Goal: Task Accomplishment & Management: Complete application form

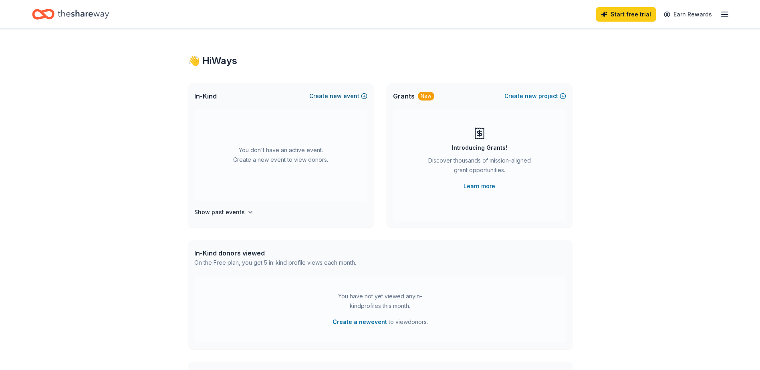
click at [359, 96] on button "Create new event" at bounding box center [338, 96] width 58 height 10
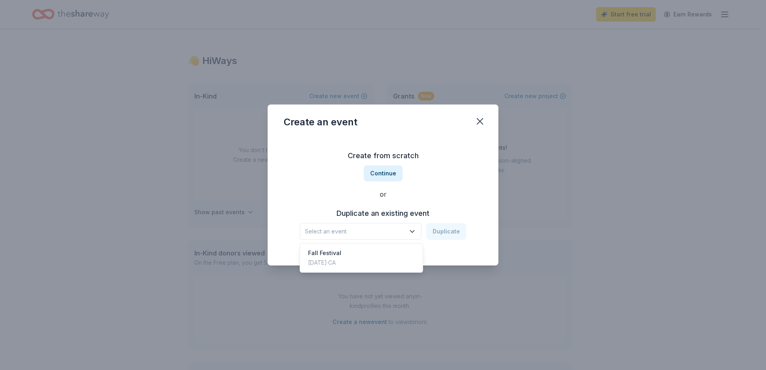
click at [413, 230] on icon "button" at bounding box center [412, 231] width 8 height 8
click at [322, 266] on div "Oct 18, 2024 · CA" at bounding box center [324, 263] width 33 height 10
click at [434, 230] on button "Duplicate" at bounding box center [446, 231] width 40 height 17
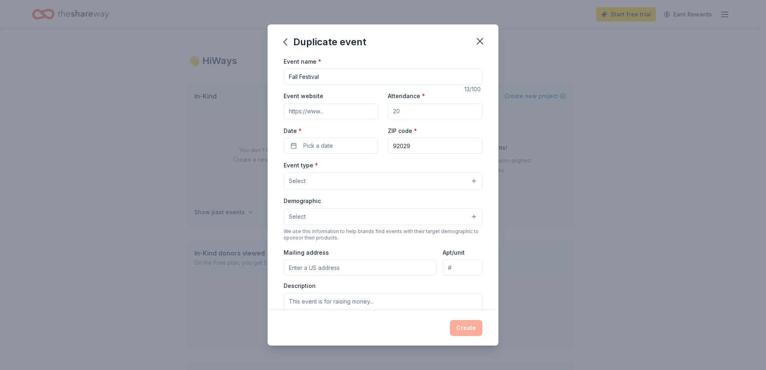
click at [316, 115] on input "Event website" at bounding box center [331, 111] width 95 height 16
click at [335, 109] on input "Event website" at bounding box center [331, 111] width 95 height 16
click at [434, 116] on input "Attendance *" at bounding box center [435, 111] width 95 height 16
click at [424, 110] on input "Attendance *" at bounding box center [435, 111] width 95 height 16
click at [402, 112] on input "Attendance *" at bounding box center [435, 111] width 95 height 16
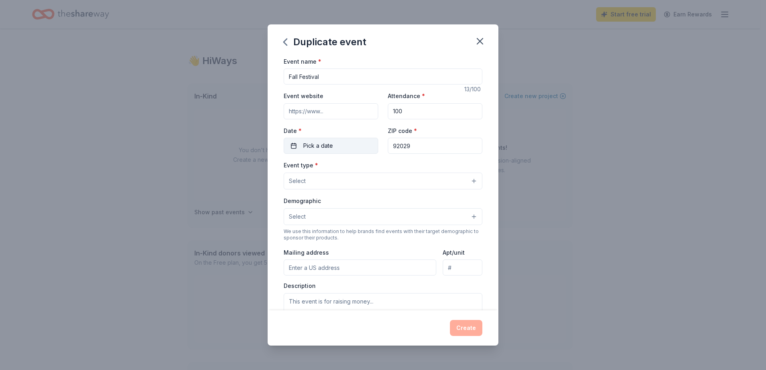
type input "100"
click at [336, 145] on button "Pick a date" at bounding box center [331, 146] width 95 height 16
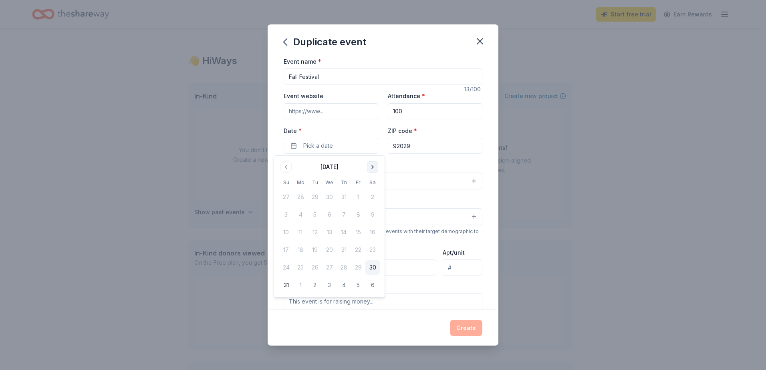
click at [373, 168] on button "Go to next month" at bounding box center [372, 166] width 11 height 11
click at [373, 169] on button "Go to next month" at bounding box center [372, 166] width 11 height 11
click at [356, 235] on button "17" at bounding box center [358, 232] width 14 height 14
click at [546, 243] on div "Duplicate event Event name * Fall Festival 13 /100 Event website Attendance * 1…" at bounding box center [383, 185] width 766 height 370
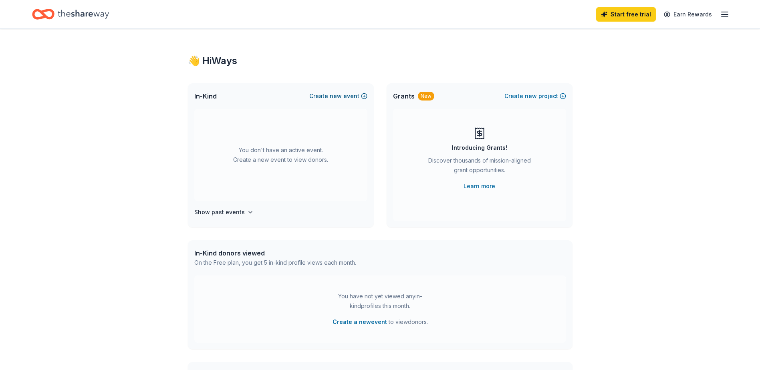
click at [354, 95] on button "Create new event" at bounding box center [338, 96] width 58 height 10
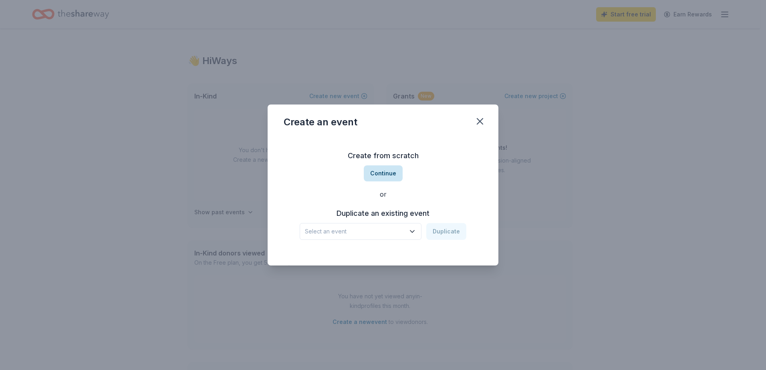
click at [380, 171] on button "Continue" at bounding box center [383, 173] width 39 height 16
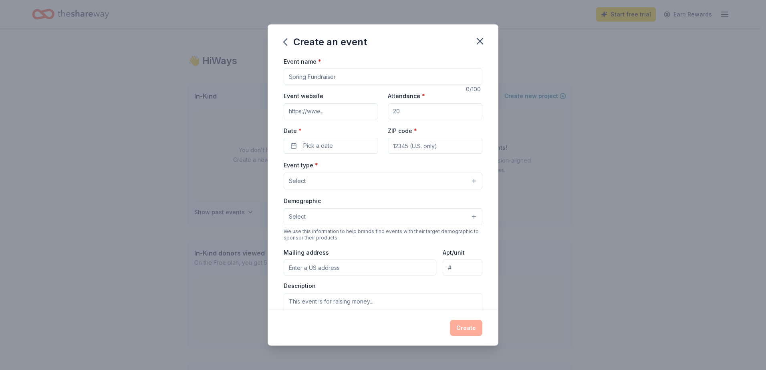
click at [354, 74] on input "Event name *" at bounding box center [383, 76] width 199 height 16
type input "Fall Festival"
click at [421, 113] on input "Attendance *" at bounding box center [435, 111] width 95 height 16
type input "100"
click at [311, 143] on span "Pick a date" at bounding box center [318, 146] width 30 height 10
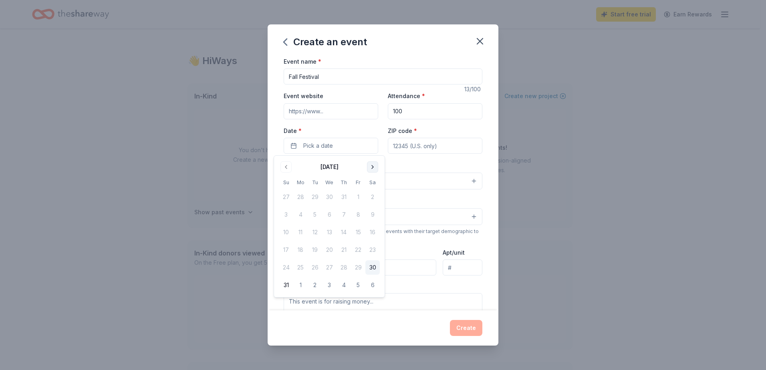
click at [378, 165] on button "Go to next month" at bounding box center [372, 166] width 11 height 11
click at [374, 167] on button "Go to next month" at bounding box center [372, 166] width 11 height 11
click at [362, 234] on button "17" at bounding box center [358, 232] width 14 height 14
click at [412, 146] on input "ZIP code *" at bounding box center [435, 146] width 95 height 16
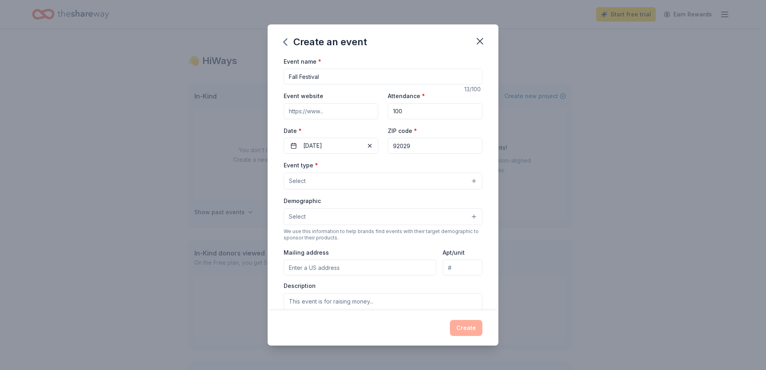
type input "92029"
click at [369, 185] on button "Select" at bounding box center [383, 181] width 199 height 17
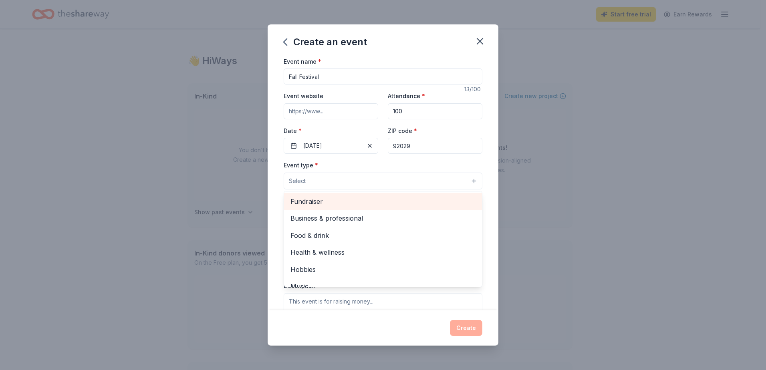
click at [372, 202] on span "Fundraiser" at bounding box center [382, 201] width 185 height 10
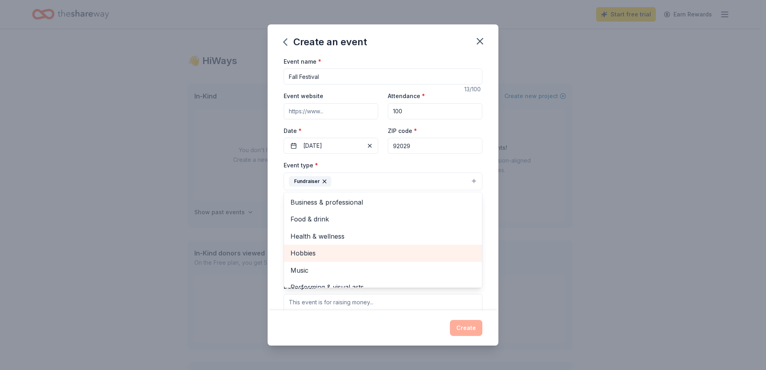
scroll to position [10, 0]
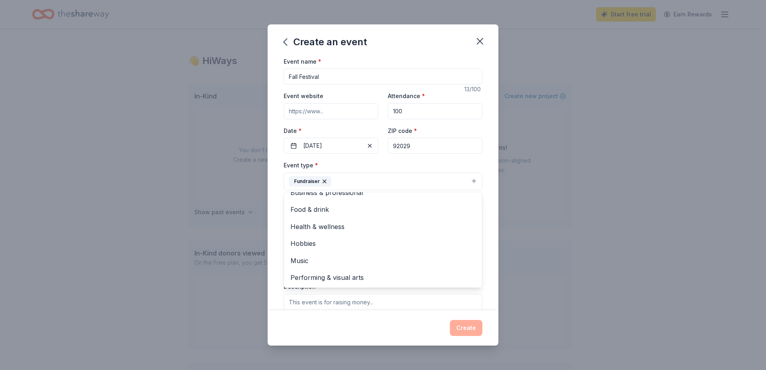
click at [427, 321] on div "Create an event Event name * Fall Festival 13 /100 Event website Attendance * 1…" at bounding box center [383, 185] width 231 height 322
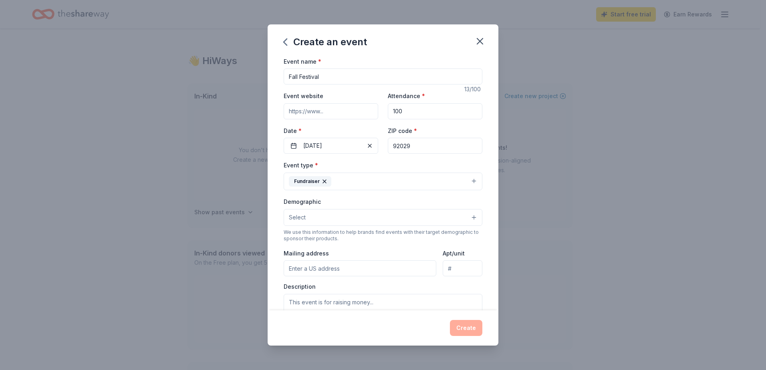
click at [312, 219] on button "Select" at bounding box center [383, 217] width 199 height 17
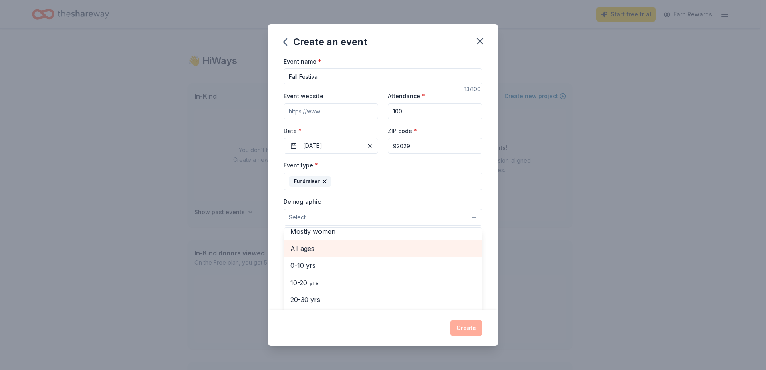
click at [315, 249] on span "All ages" at bounding box center [382, 249] width 185 height 10
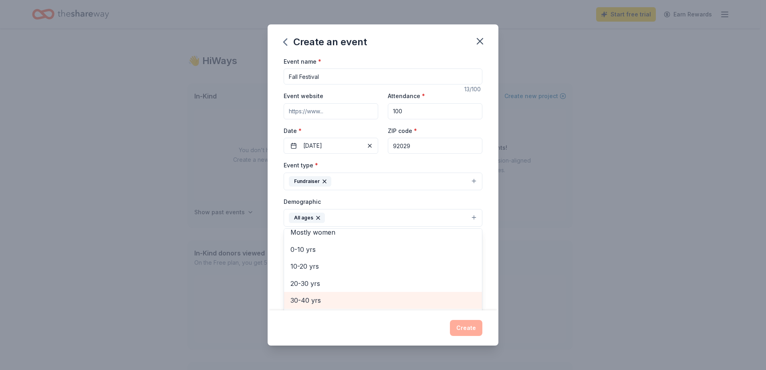
scroll to position [111, 0]
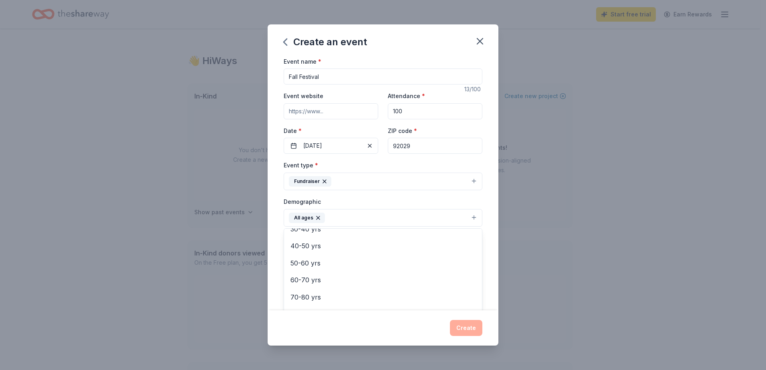
click at [335, 338] on div "Create an event Event name * Fall Festival 13 /100 Event website Attendance * 1…" at bounding box center [383, 185] width 231 height 322
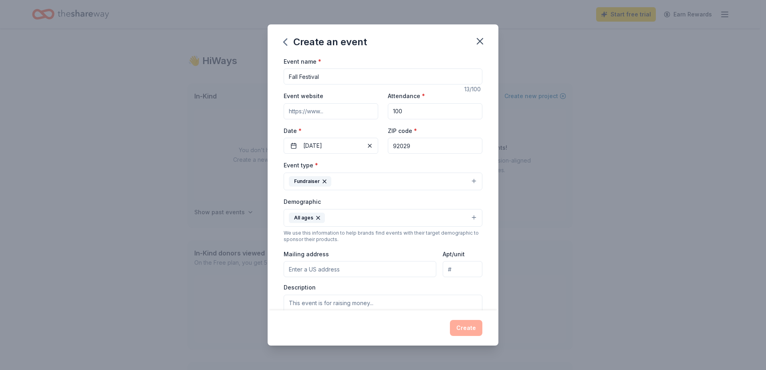
scroll to position [80, 0]
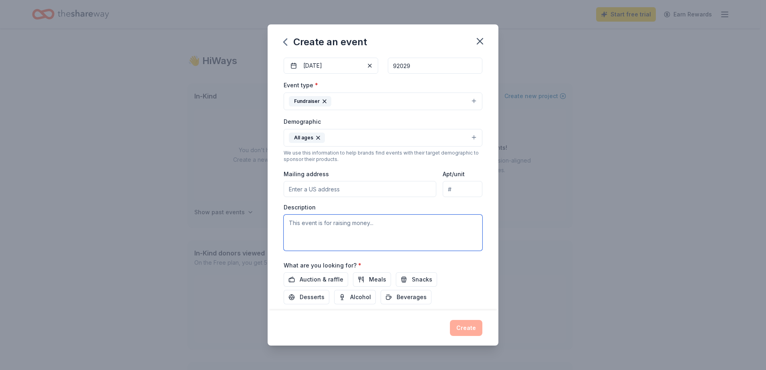
click at [401, 223] on textarea at bounding box center [383, 233] width 199 height 36
click at [328, 280] on span "Auction & raffle" at bounding box center [322, 280] width 44 height 10
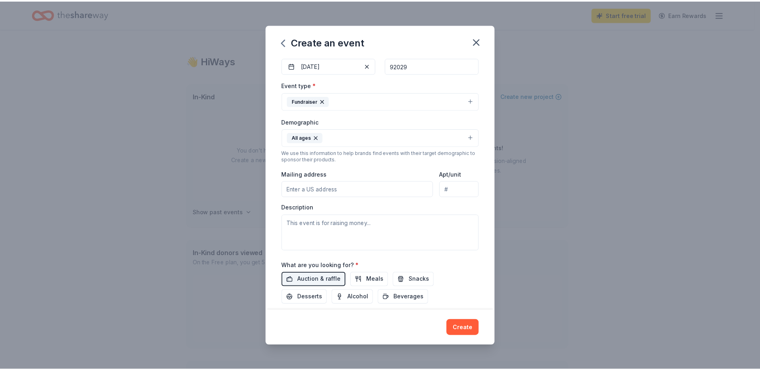
scroll to position [130, 0]
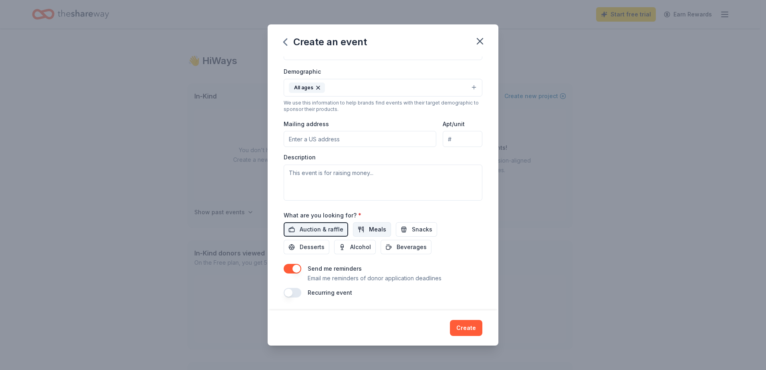
click at [375, 228] on span "Meals" at bounding box center [377, 230] width 17 height 10
click at [420, 229] on span "Snacks" at bounding box center [422, 230] width 20 height 10
click at [310, 251] on span "Desserts" at bounding box center [312, 247] width 25 height 10
drag, startPoint x: 353, startPoint y: 246, endPoint x: 367, endPoint y: 246, distance: 14.4
click at [353, 246] on span "Alcohol" at bounding box center [360, 247] width 21 height 10
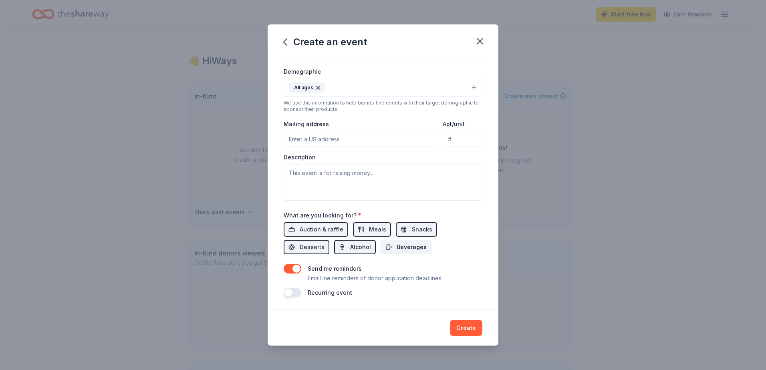
click at [413, 250] on span "Beverages" at bounding box center [412, 247] width 30 height 10
click at [342, 176] on textarea at bounding box center [383, 183] width 199 height 36
type textarea "This event is to raise money for class room funding"
click at [354, 138] on input "Mailing address" at bounding box center [360, 139] width 153 height 16
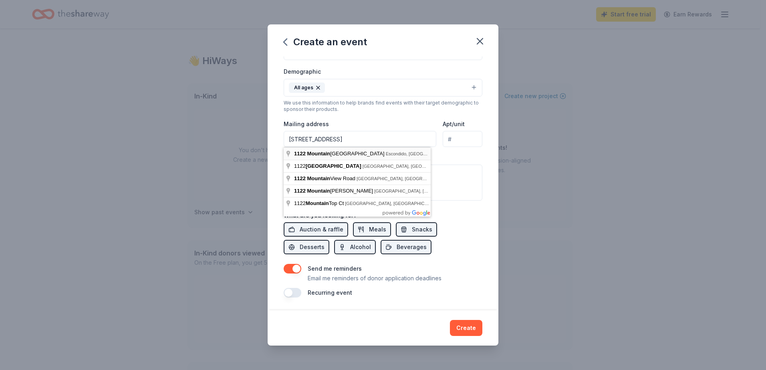
type input "1122 Mountain Heights Drive, Escondido, CA, 92029"
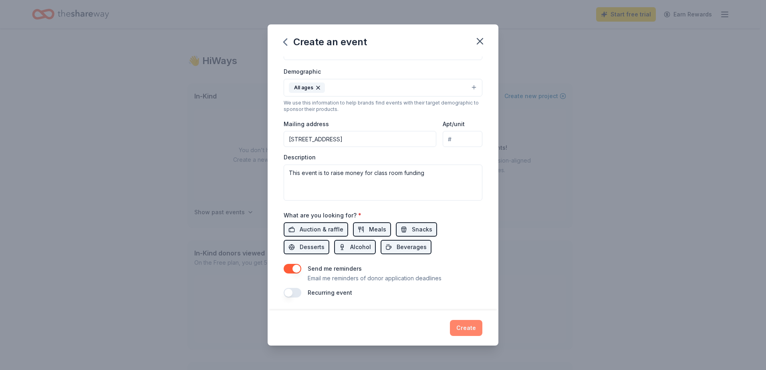
click at [459, 328] on button "Create" at bounding box center [466, 328] width 32 height 16
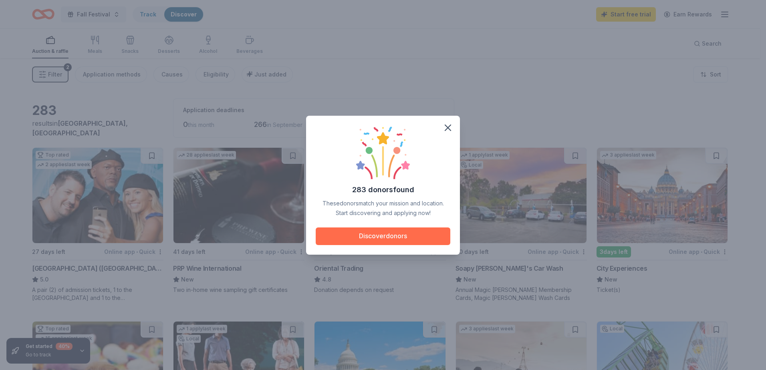
click at [387, 237] on button "Discover donors" at bounding box center [383, 236] width 135 height 18
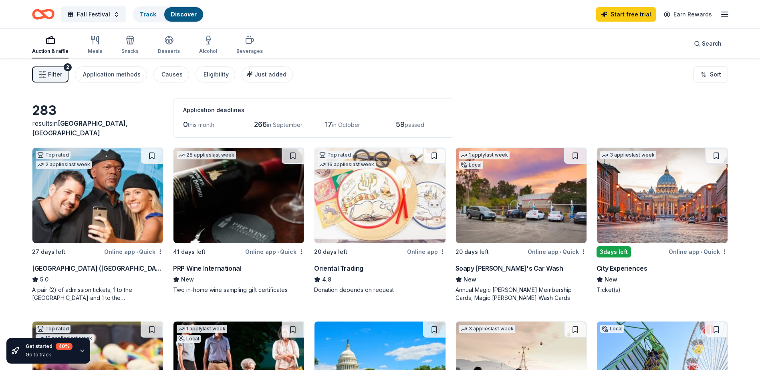
click at [488, 269] on div "Soapy [PERSON_NAME]'s Car Wash" at bounding box center [509, 269] width 108 height 10
click at [95, 44] on icon "button" at bounding box center [95, 40] width 10 height 10
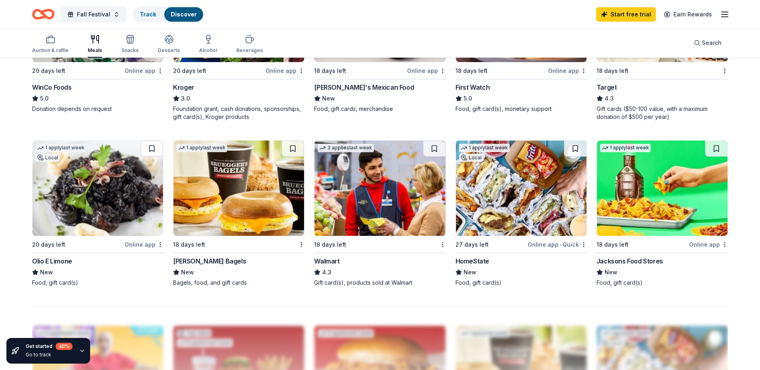
scroll to position [441, 0]
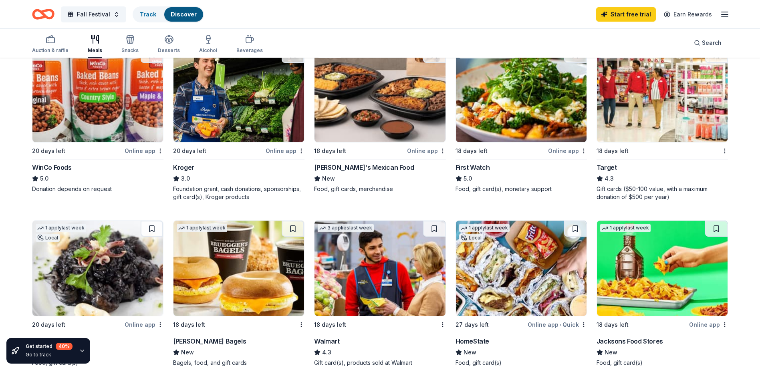
click at [658, 119] on img at bounding box center [662, 94] width 131 height 95
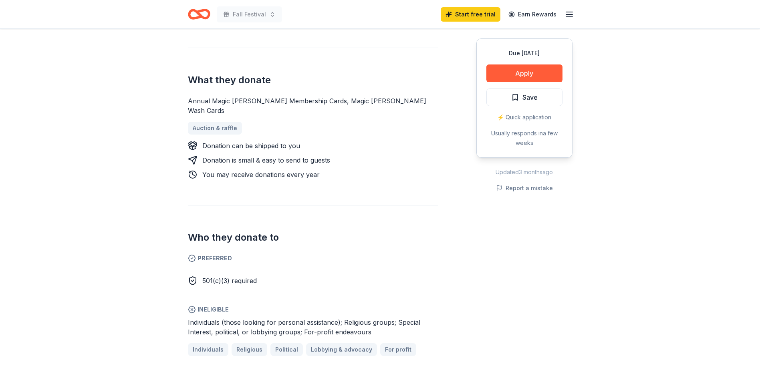
scroll to position [15, 0]
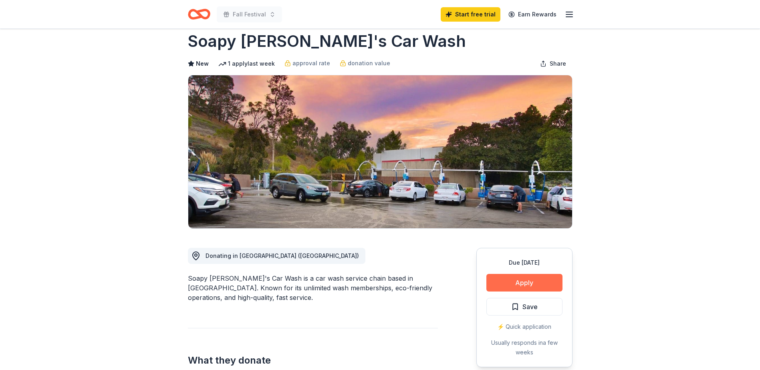
click at [528, 286] on button "Apply" at bounding box center [524, 283] width 76 height 18
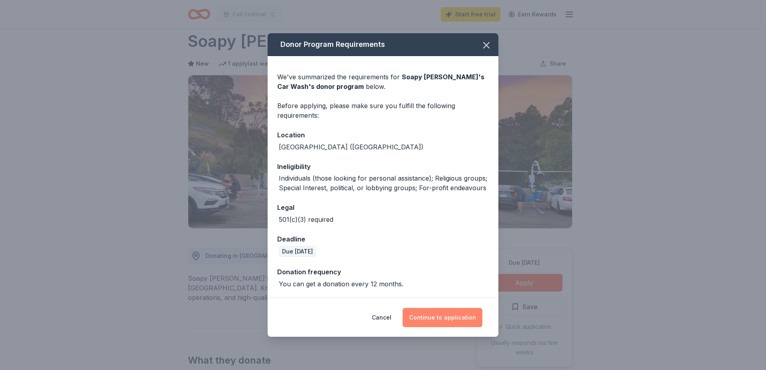
click at [446, 318] on button "Continue to application" at bounding box center [443, 317] width 80 height 19
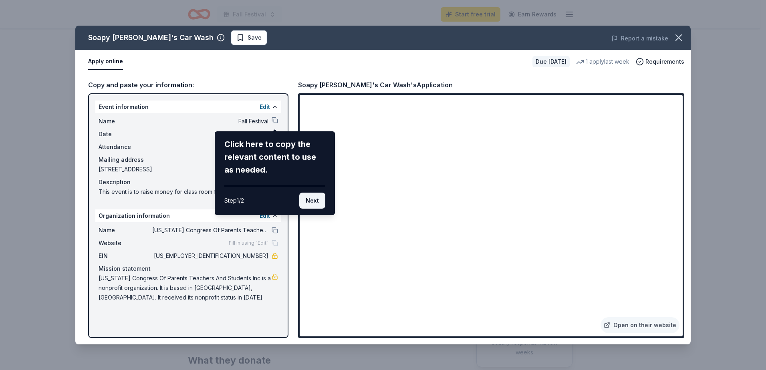
click at [312, 202] on button "Next" at bounding box center [312, 201] width 26 height 16
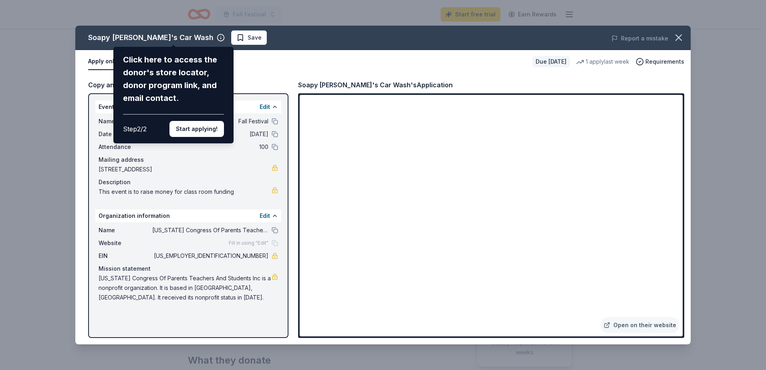
click at [539, 312] on div "Soapy [PERSON_NAME]'s Car Wash Click here to access the donor's store locator, …" at bounding box center [382, 185] width 615 height 319
click at [532, 314] on div "Soapy [PERSON_NAME]'s Car Wash Click here to access the donor's store locator, …" at bounding box center [382, 185] width 615 height 319
click at [195, 127] on button "Start applying!" at bounding box center [196, 129] width 54 height 16
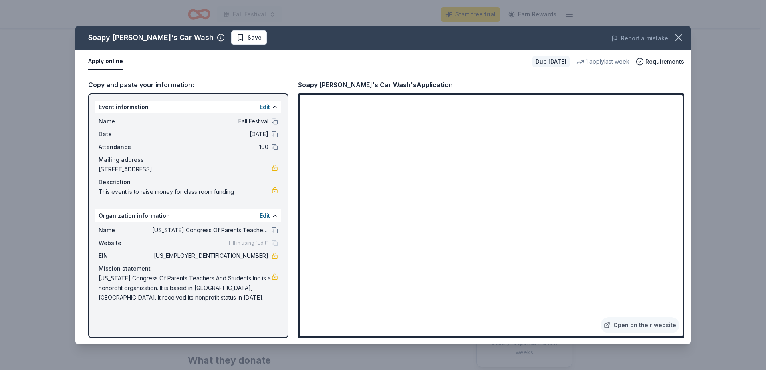
click at [535, 310] on div "Soapy [PERSON_NAME]'s Car Wash Save Report a mistake Apply online Due [DATE] 1 …" at bounding box center [382, 185] width 615 height 319
click at [274, 230] on button at bounding box center [275, 230] width 6 height 6
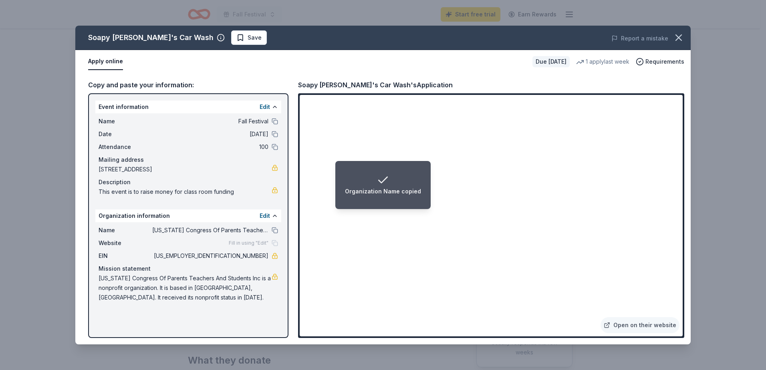
click at [254, 244] on span "Fill in using "Edit"" at bounding box center [249, 243] width 40 height 6
click at [275, 244] on div "Fill in using "Edit"" at bounding box center [253, 243] width 49 height 6
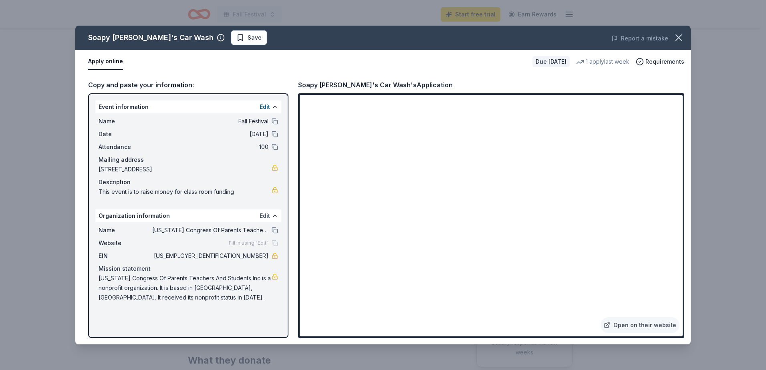
click at [265, 213] on button "Edit" at bounding box center [265, 216] width 10 height 10
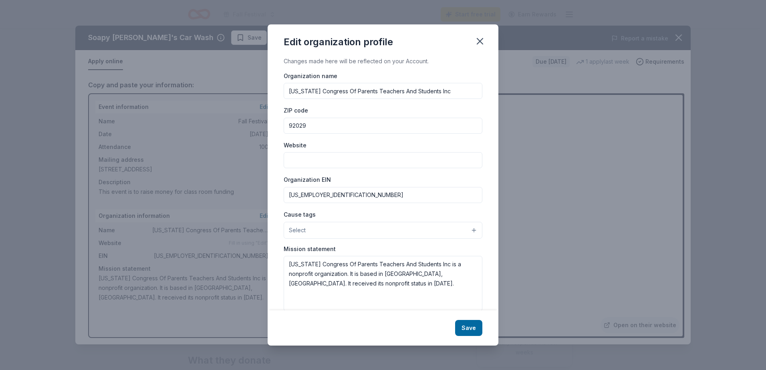
click at [318, 161] on input "Website" at bounding box center [383, 160] width 199 height 16
paste input "[URL][DOMAIN_NAME][PERSON_NAME]"
type input "[URL][DOMAIN_NAME][PERSON_NAME]"
click at [471, 328] on button "Save" at bounding box center [468, 328] width 27 height 16
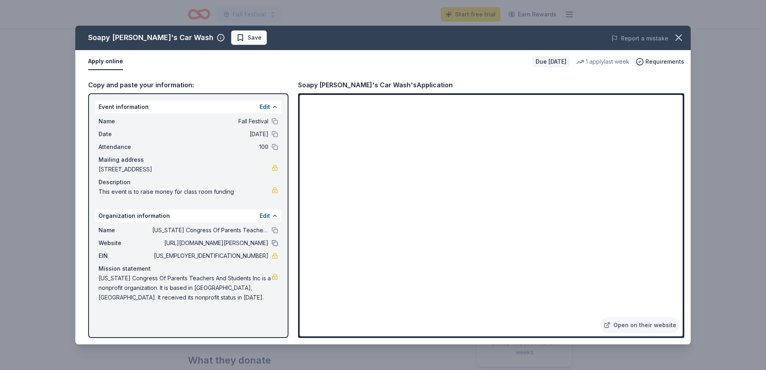
click at [276, 244] on button at bounding box center [275, 243] width 6 height 6
click at [273, 255] on link at bounding box center [275, 256] width 6 height 6
drag, startPoint x: 234, startPoint y: 254, endPoint x: 256, endPoint y: 254, distance: 22.4
click at [256, 253] on span "[US_EMPLOYER_IDENTIFICATION_NUMBER]" at bounding box center [210, 256] width 116 height 10
click at [640, 327] on link "Open on their website" at bounding box center [639, 325] width 79 height 16
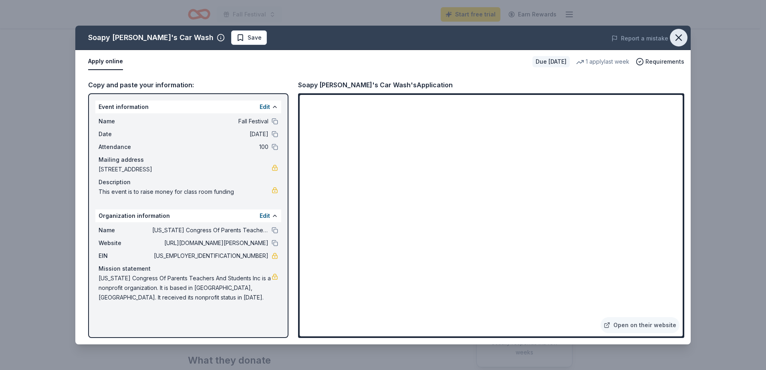
click at [680, 42] on icon "button" at bounding box center [678, 37] width 11 height 11
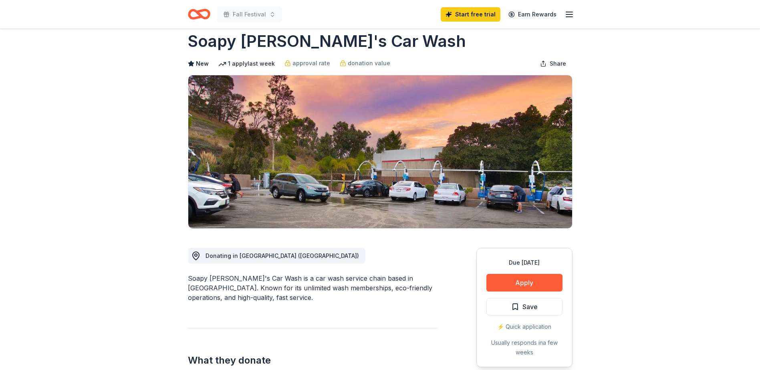
drag, startPoint x: 711, startPoint y: 85, endPoint x: 628, endPoint y: 91, distance: 82.7
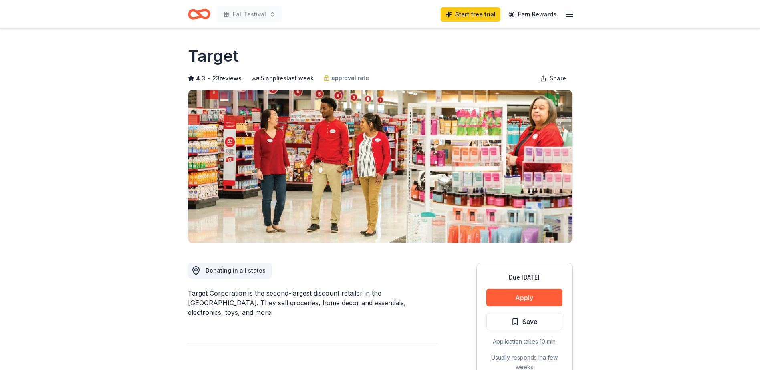
scroll to position [80, 0]
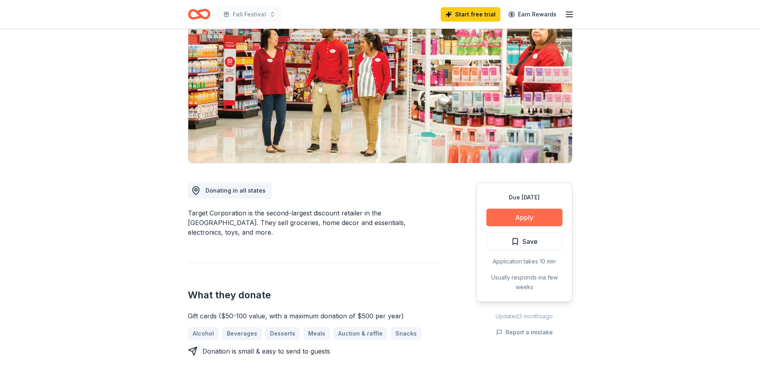
click at [518, 215] on button "Apply" at bounding box center [524, 218] width 76 height 18
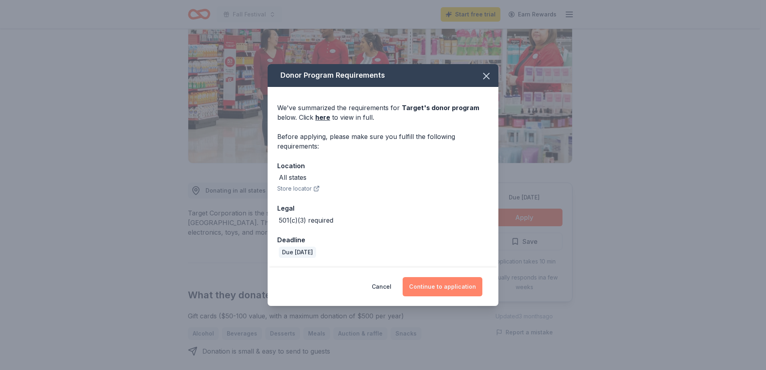
click at [456, 289] on button "Continue to application" at bounding box center [443, 286] width 80 height 19
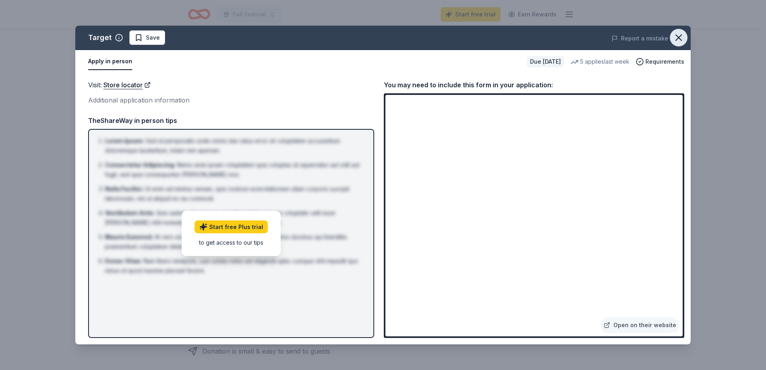
click at [681, 39] on icon "button" at bounding box center [678, 37] width 11 height 11
